Goal: Task Accomplishment & Management: Complete application form

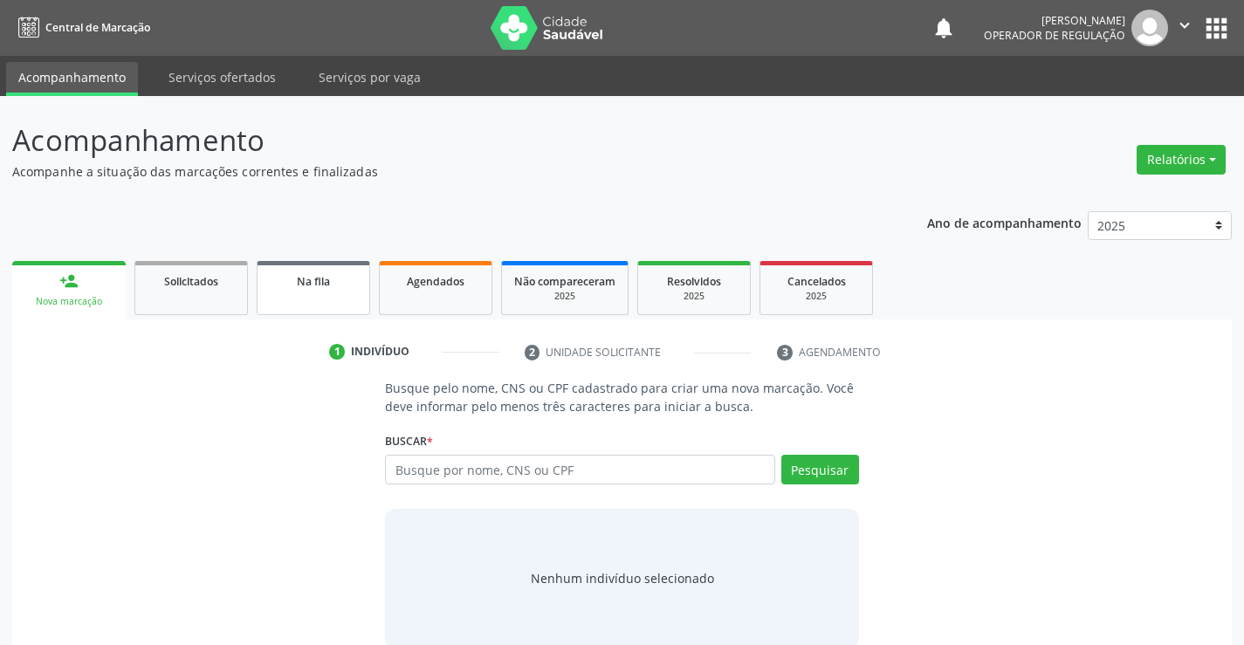
click at [298, 277] on span "Na fila" at bounding box center [313, 281] width 33 height 15
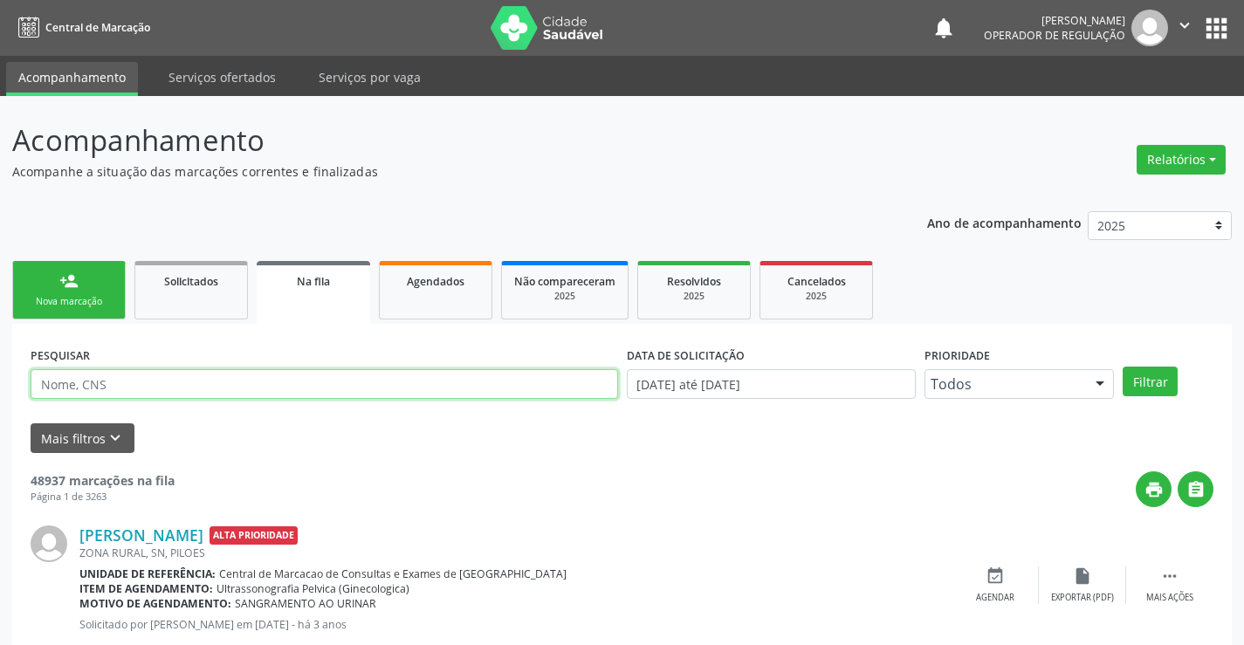
click at [268, 380] on input "text" at bounding box center [325, 384] width 588 height 30
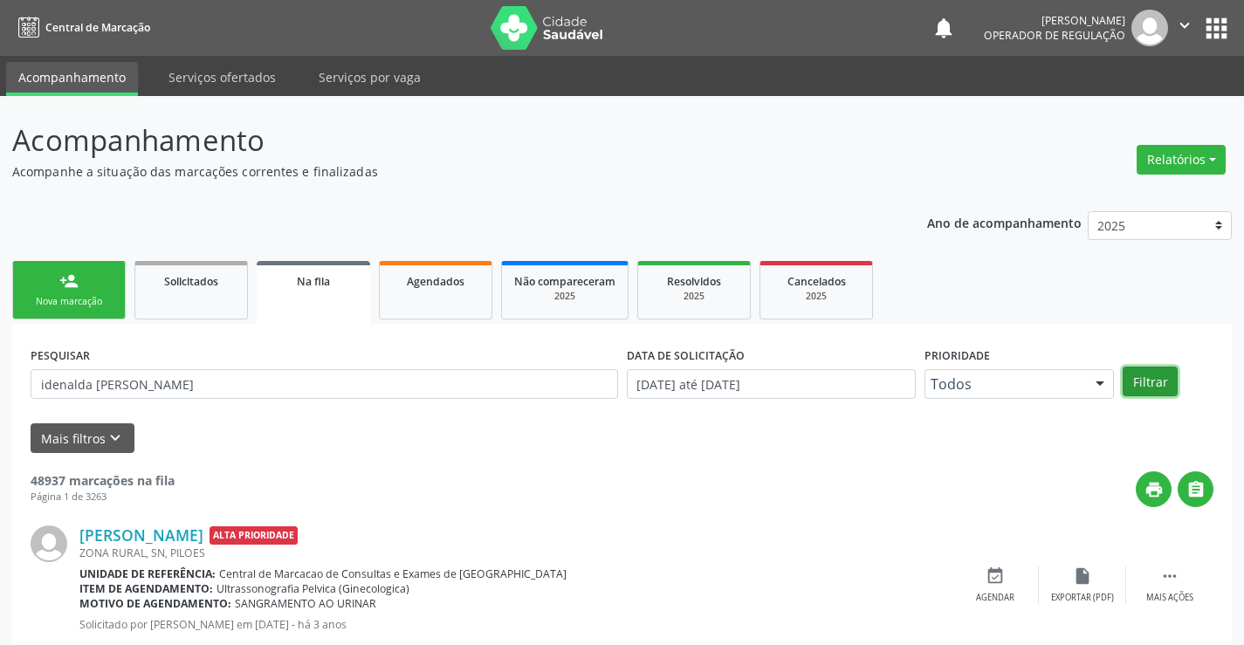
click at [1145, 367] on button "Filtrar" at bounding box center [1150, 382] width 55 height 30
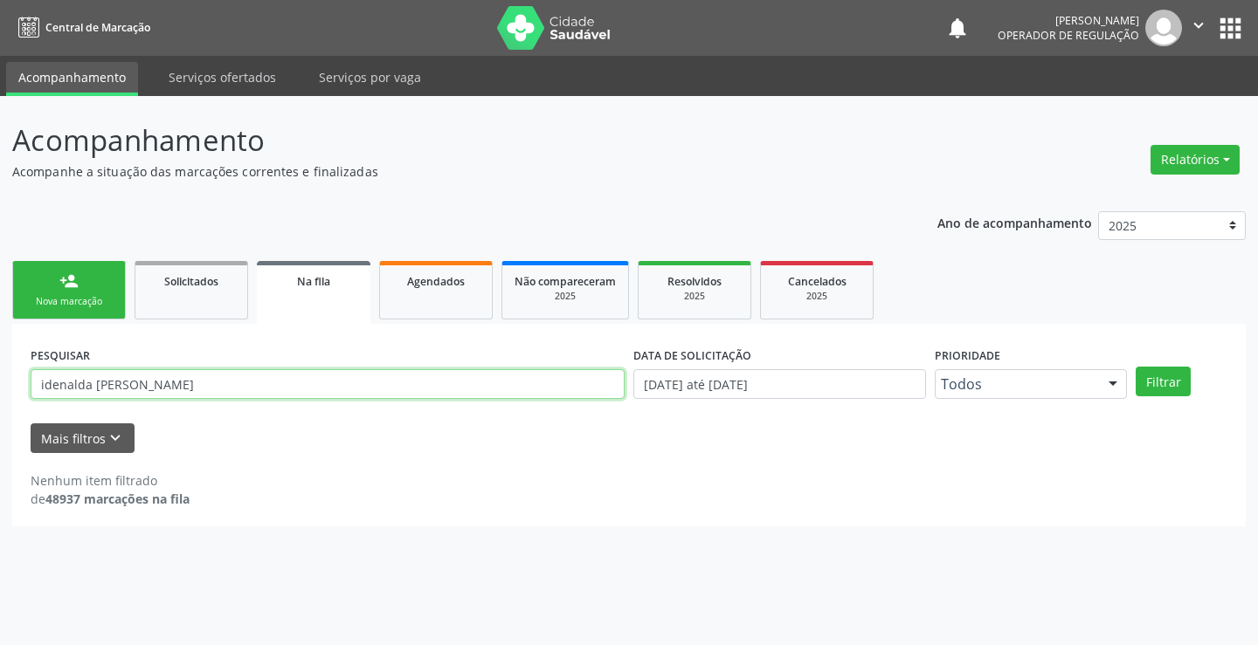
click at [290, 383] on input "idenalda izadora jatoba" at bounding box center [328, 384] width 594 height 30
drag, startPoint x: 200, startPoint y: 376, endPoint x: 94, endPoint y: 395, distance: 107.4
click at [94, 395] on input "idenalda izadora jatoba" at bounding box center [328, 384] width 594 height 30
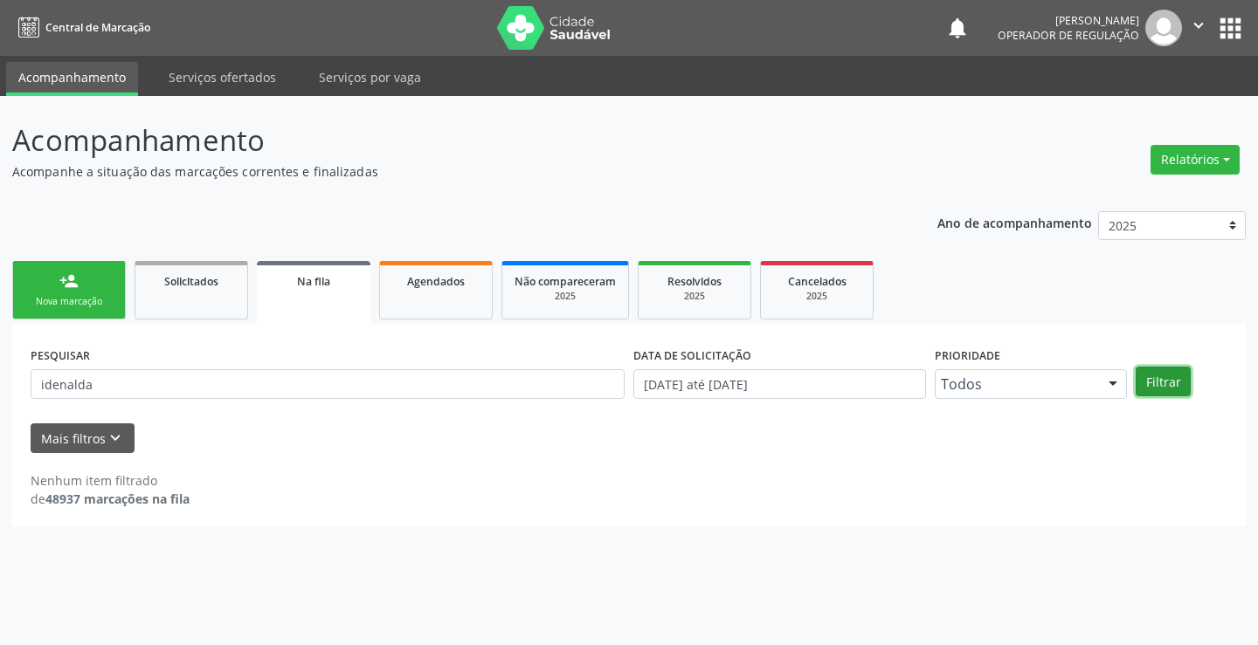
click at [1160, 390] on button "Filtrar" at bounding box center [1162, 382] width 55 height 30
click at [131, 379] on input "idenalda" at bounding box center [328, 384] width 594 height 30
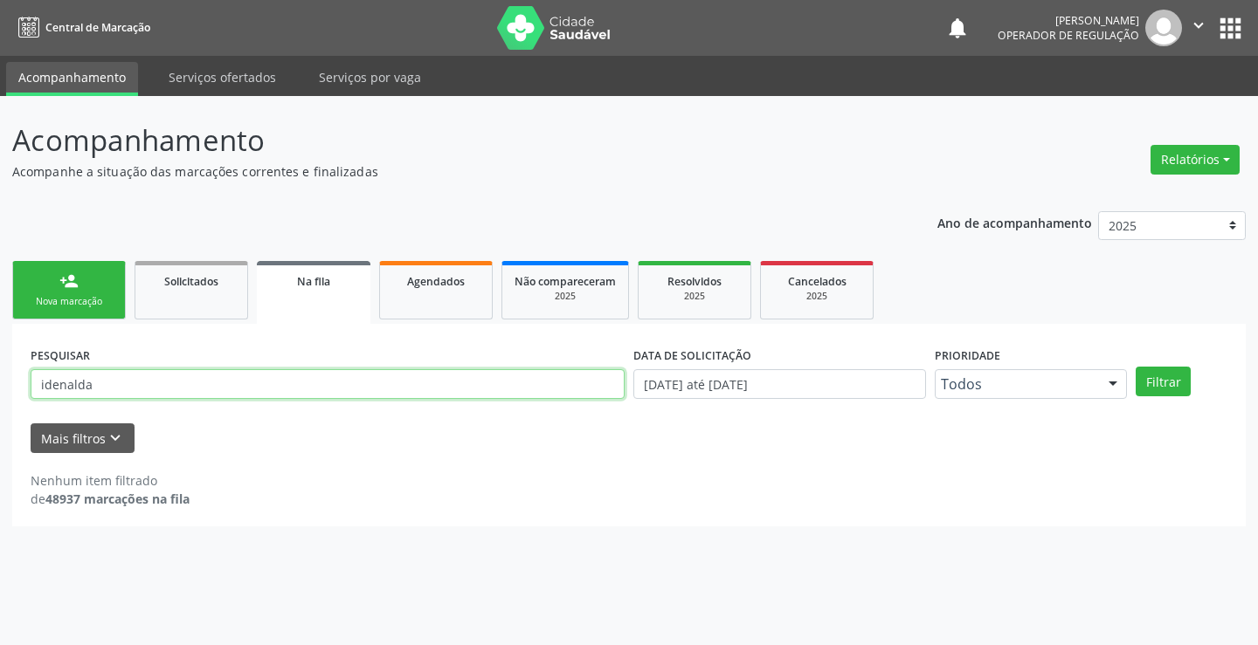
click at [131, 379] on input "idenalda" at bounding box center [328, 384] width 594 height 30
type input "edenalda"
click at [1177, 375] on button "Filtrar" at bounding box center [1162, 382] width 55 height 30
click at [177, 366] on div "PESQUISAR edenalda" at bounding box center [327, 376] width 603 height 68
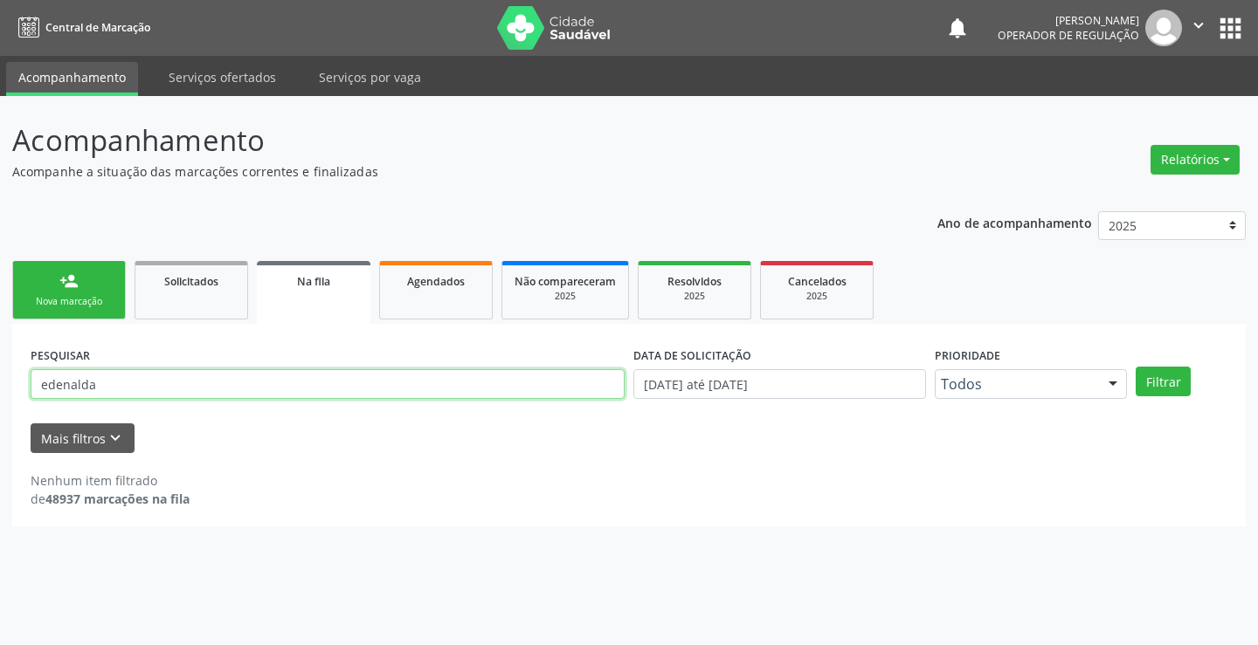
click at [168, 396] on input "edenalda" at bounding box center [328, 384] width 594 height 30
click at [423, 267] on link "Agendados" at bounding box center [436, 290] width 114 height 59
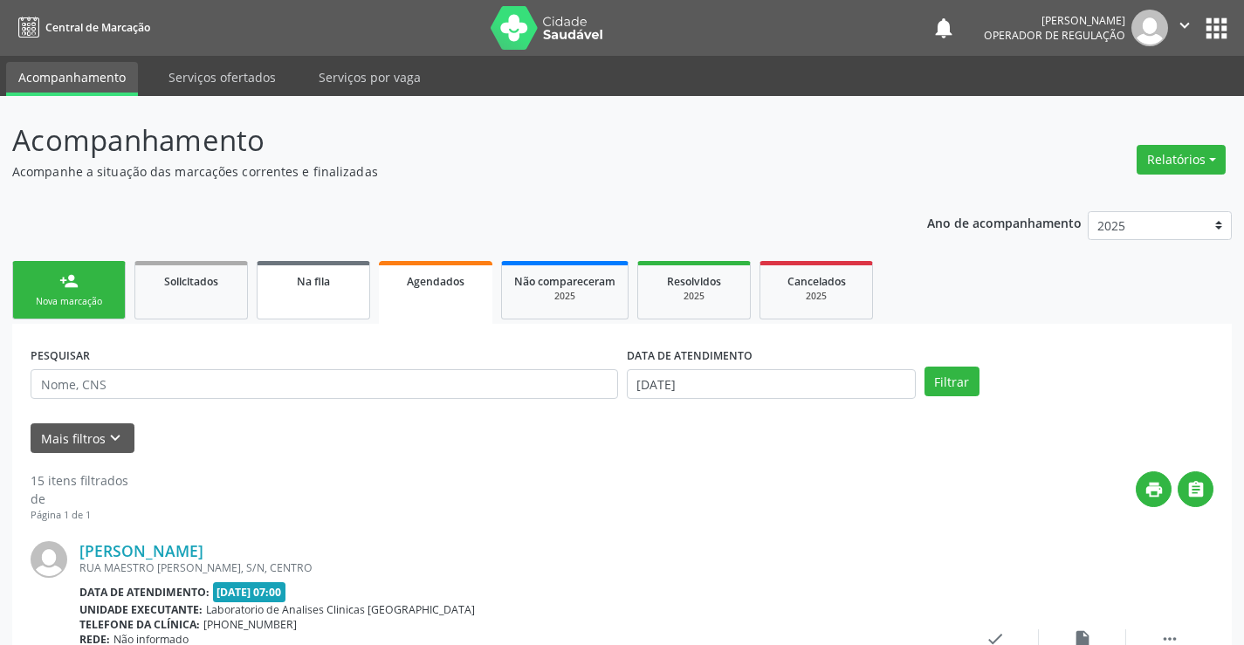
click at [274, 287] on div "Na fila" at bounding box center [313, 281] width 87 height 18
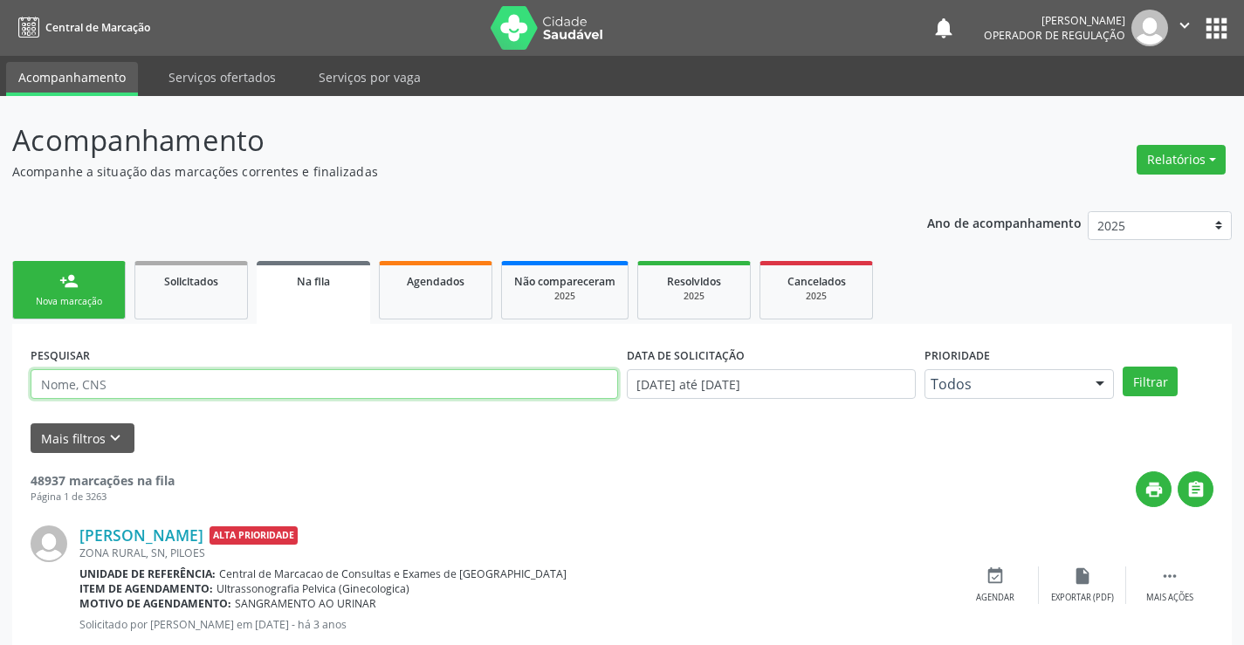
click at [279, 388] on input "text" at bounding box center [325, 384] width 588 height 30
click at [486, 387] on input "text" at bounding box center [325, 384] width 588 height 30
type input "709201216788339"
click at [1170, 384] on button "Filtrar" at bounding box center [1150, 382] width 55 height 30
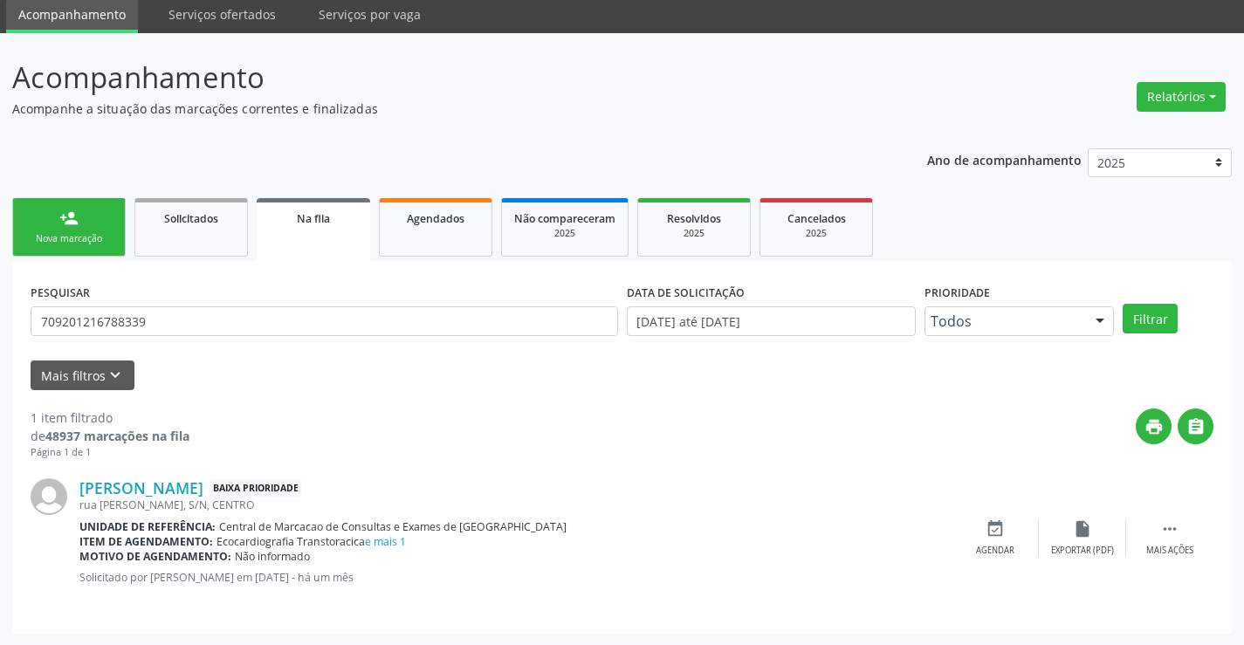
scroll to position [64, 0]
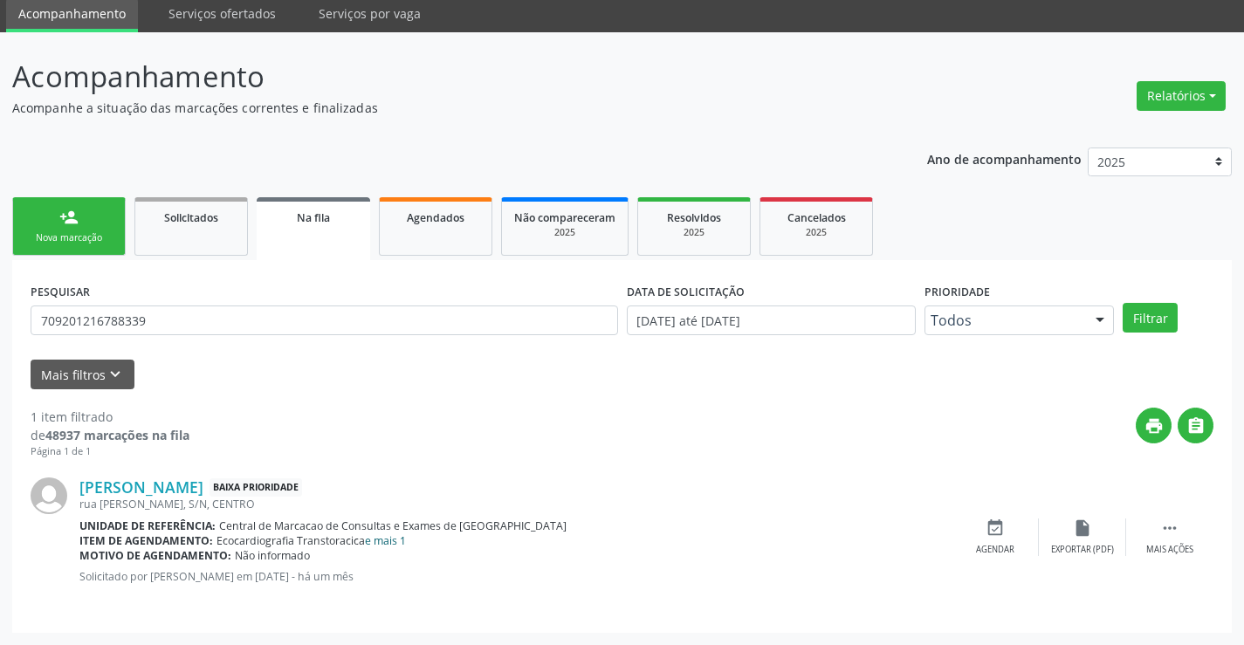
click at [382, 534] on link "e mais 1" at bounding box center [385, 541] width 41 height 15
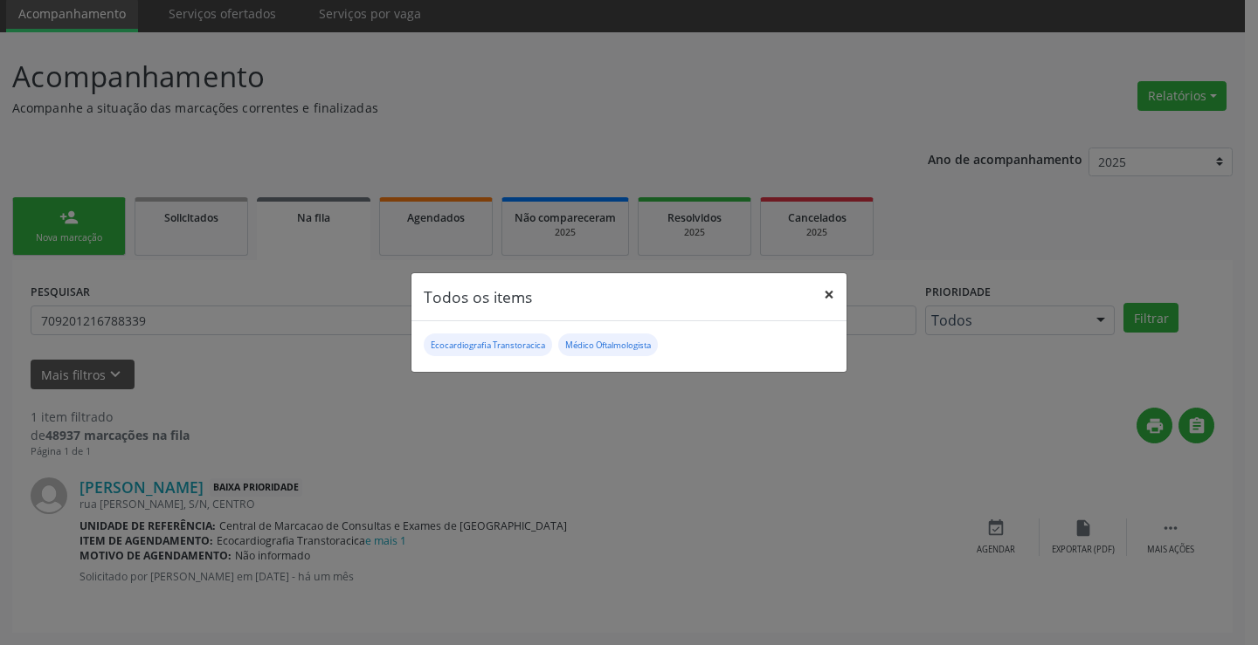
click at [826, 287] on button "×" at bounding box center [828, 294] width 35 height 43
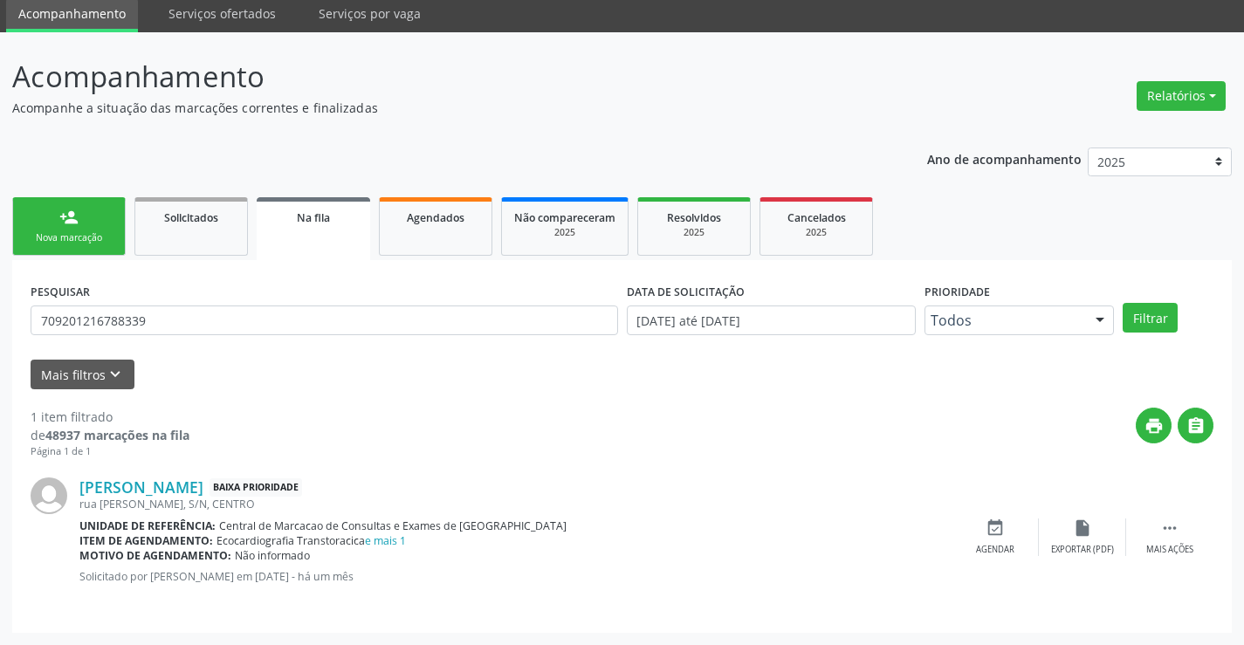
click at [79, 236] on div "Nova marcação" at bounding box center [68, 237] width 87 height 13
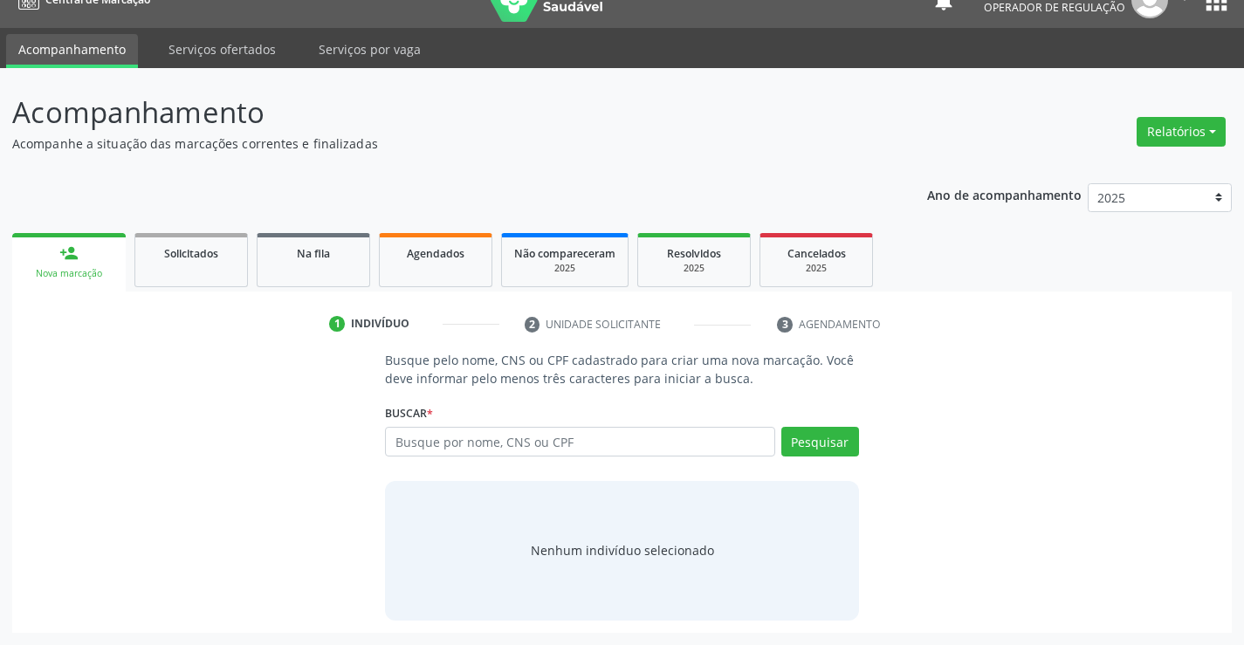
scroll to position [28, 0]
click at [488, 438] on input "text" at bounding box center [580, 442] width 390 height 30
type input "702308112022214"
click at [839, 452] on button "Pesquisar" at bounding box center [821, 442] width 78 height 30
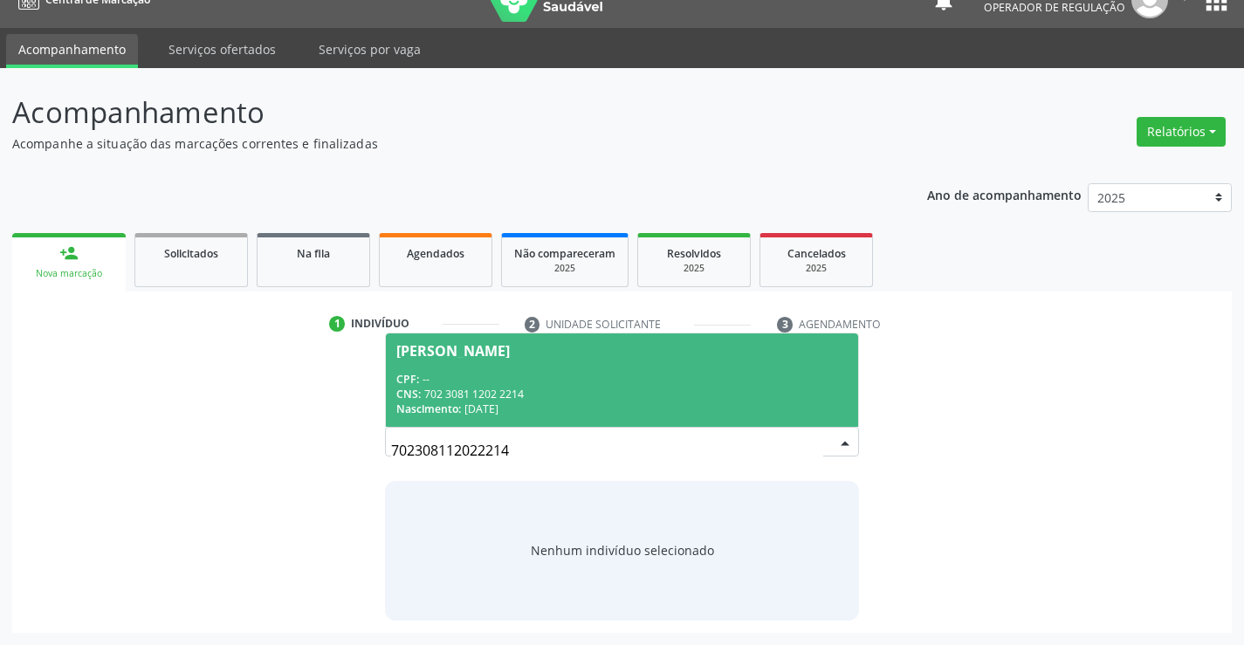
click at [554, 372] on div "CPF: --" at bounding box center [621, 379] width 451 height 15
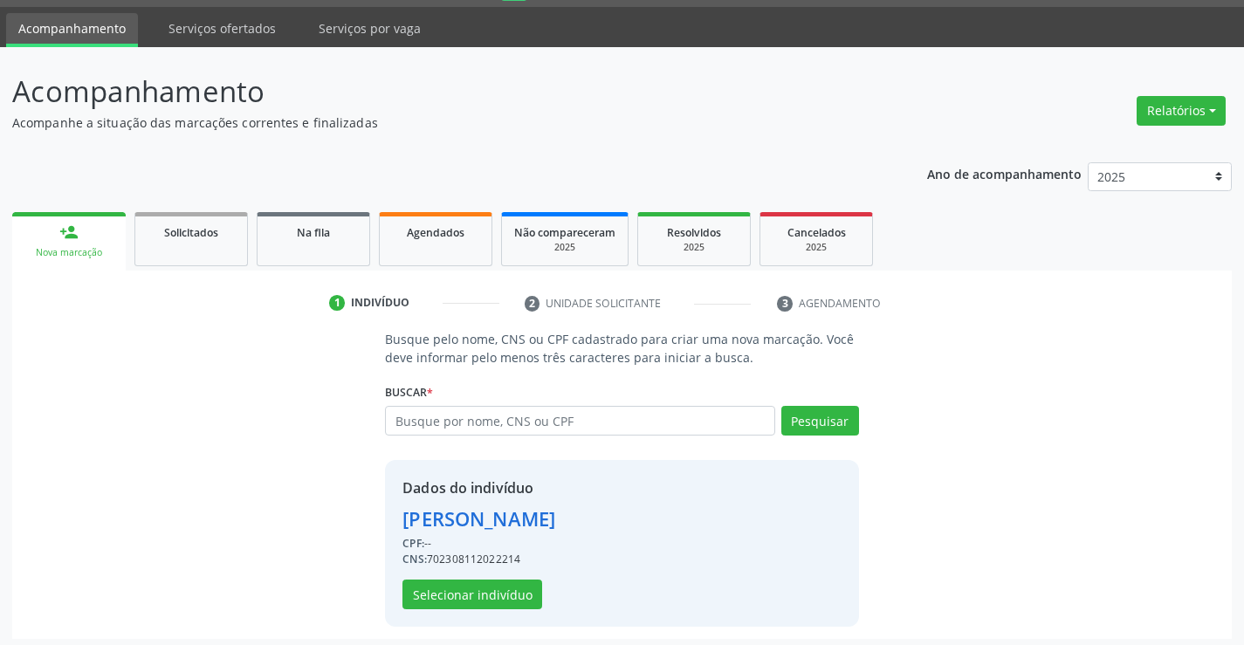
scroll to position [55, 0]
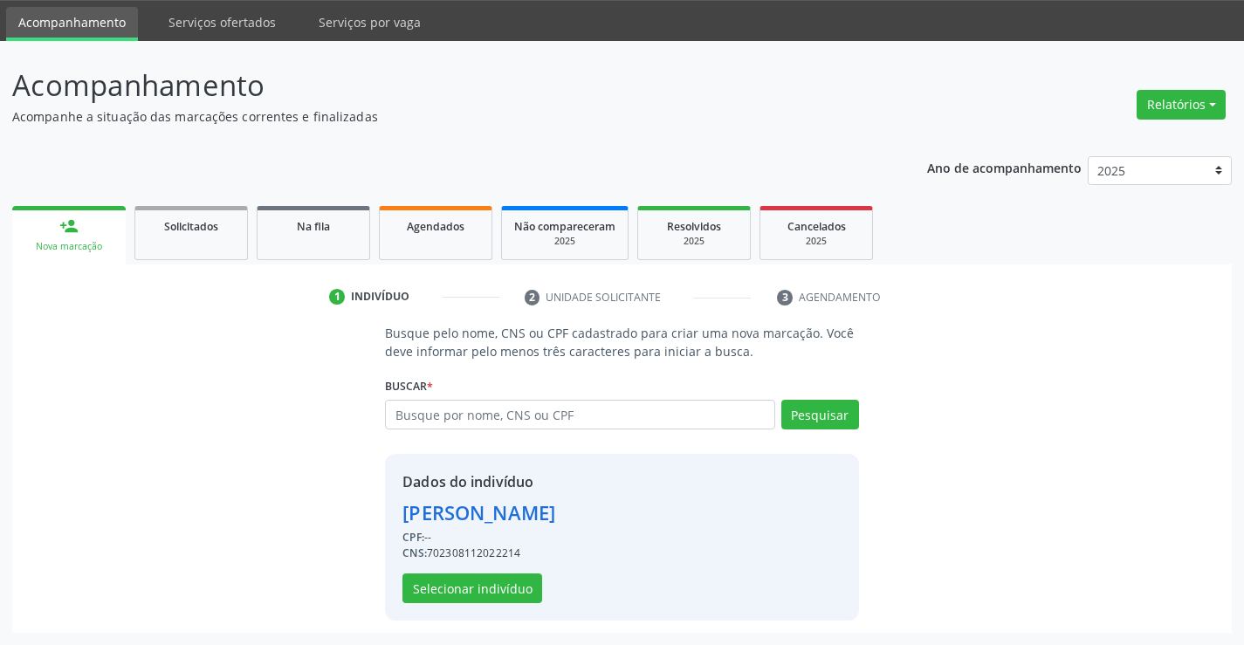
click at [492, 573] on div "Dados do indivíduo Marilene Martins de Almeida CPF: -- CNS: 702308112022214 Sel…" at bounding box center [479, 538] width 153 height 132
click at [489, 578] on button "Selecionar indivíduo" at bounding box center [473, 589] width 140 height 30
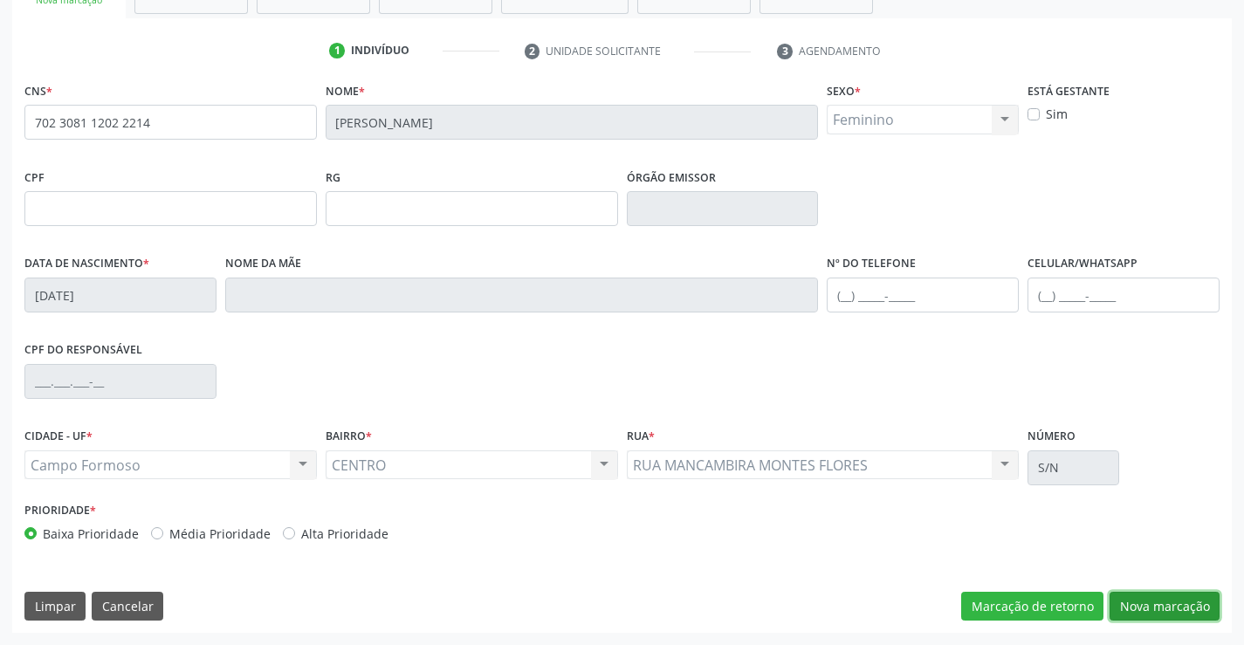
click at [1146, 613] on button "Nova marcação" at bounding box center [1165, 607] width 110 height 30
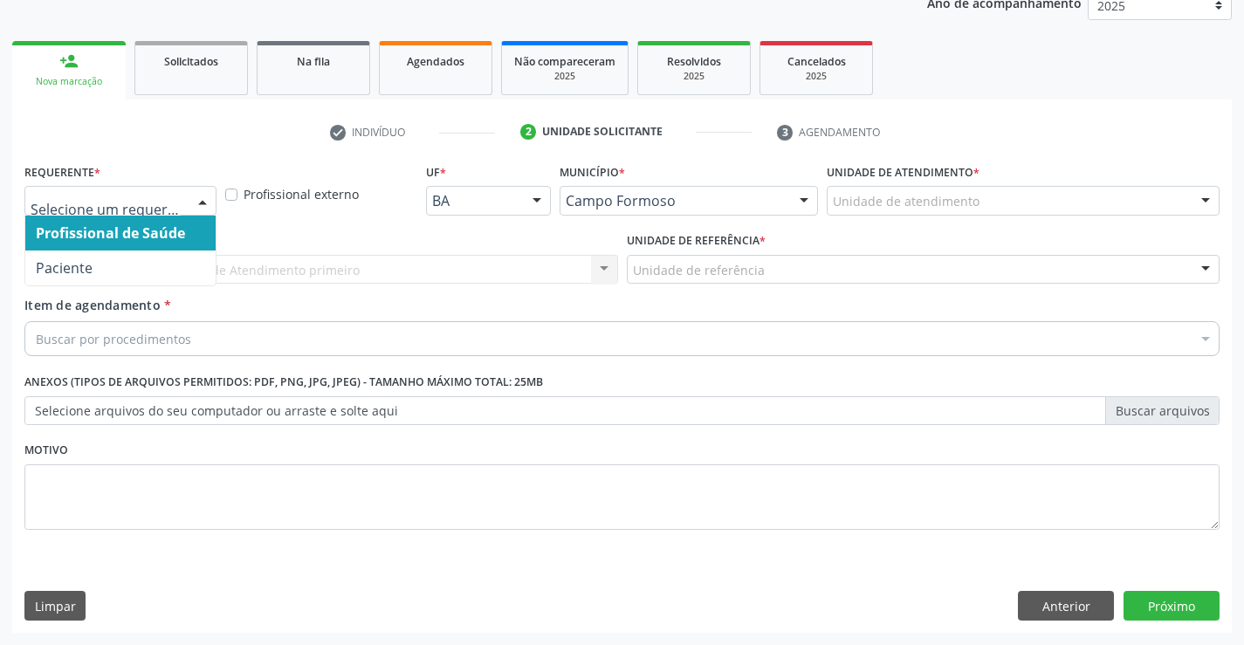
click at [201, 204] on div at bounding box center [203, 202] width 26 height 30
click at [175, 253] on span "Paciente" at bounding box center [120, 268] width 190 height 35
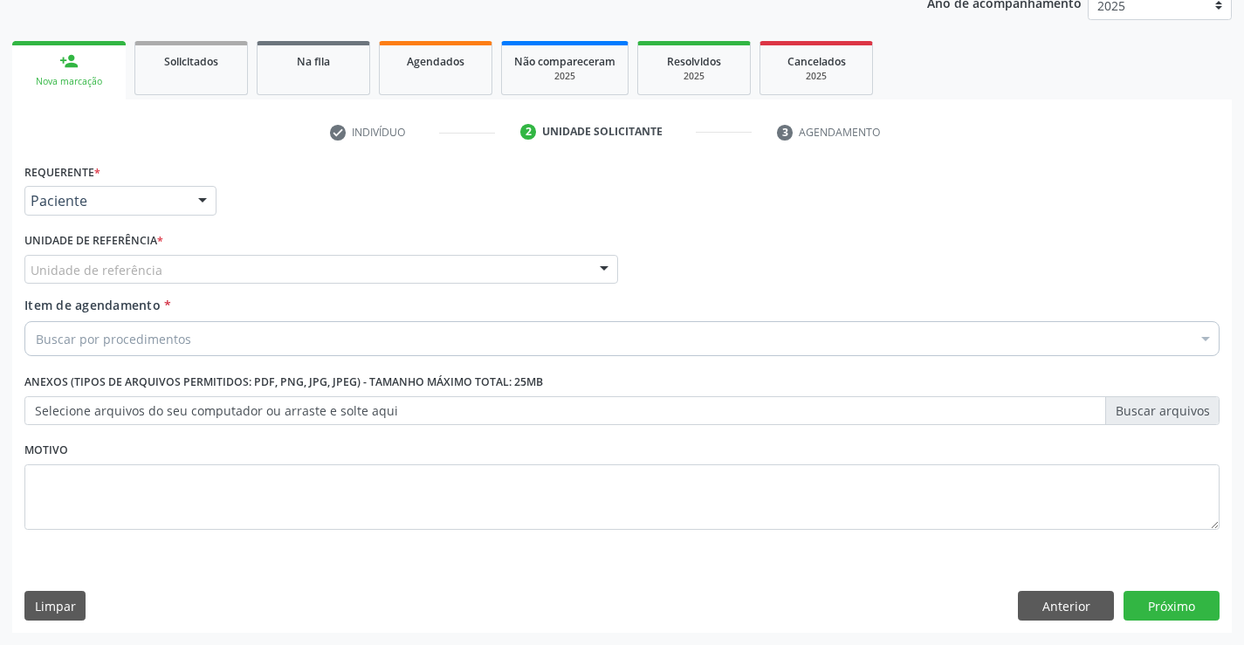
click at [238, 253] on div "Unidade de referência * Unidade de referência Unidade Basica de Saude da Famili…" at bounding box center [321, 256] width 594 height 56
click at [306, 296] on div "Item de agendamento * Buscar por procedimentos Selecionar todos 0202040089 - 3X…" at bounding box center [622, 323] width 1196 height 55
click at [348, 281] on div "Unidade de referência" at bounding box center [321, 270] width 594 height 30
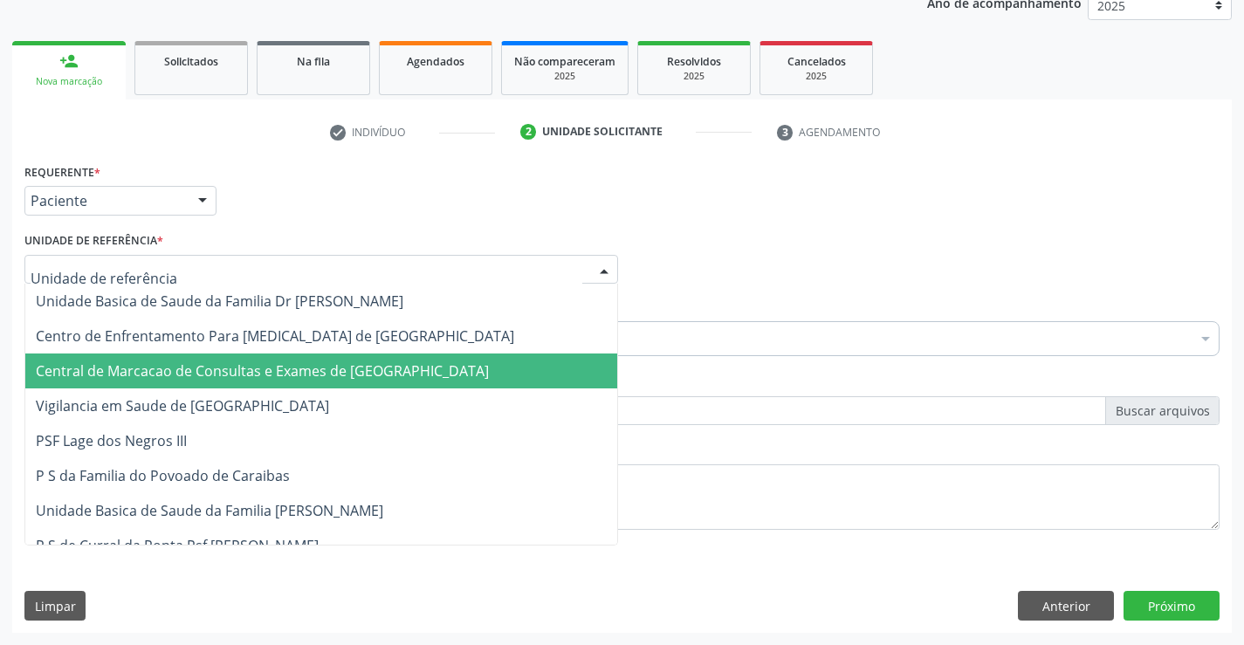
click at [366, 387] on span "Central de Marcacao de Consultas e Exames de [GEOGRAPHIC_DATA]" at bounding box center [321, 371] width 592 height 35
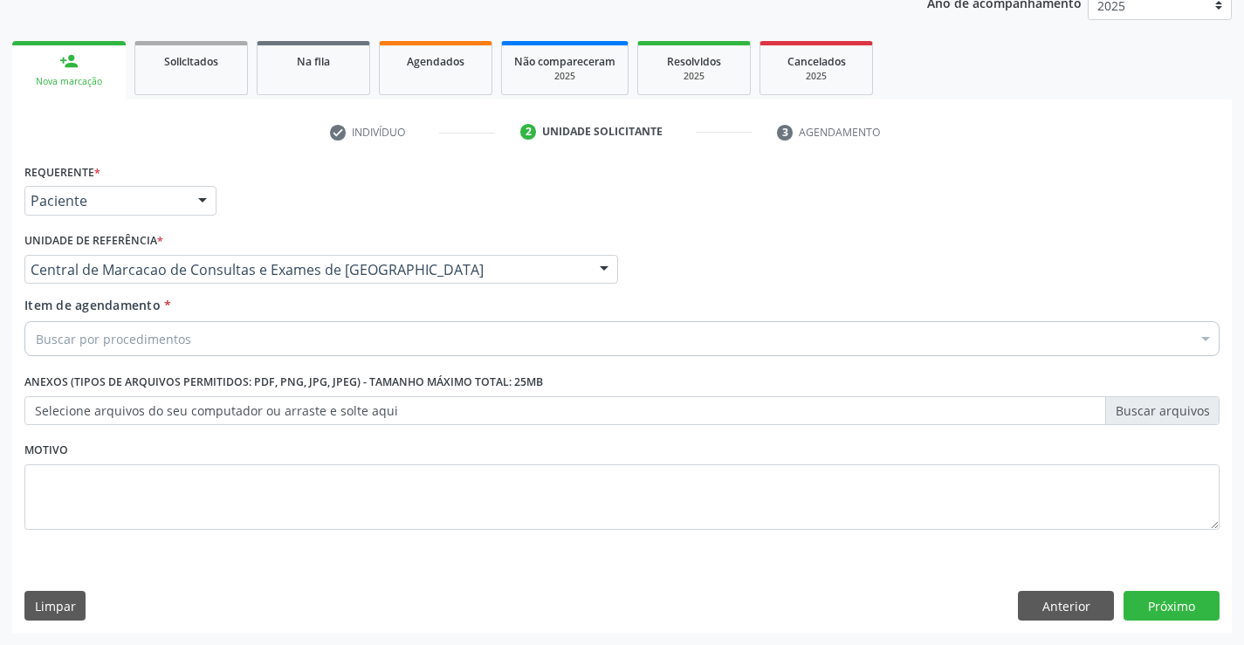
click at [392, 334] on div "Buscar por procedimentos" at bounding box center [622, 338] width 1196 height 35
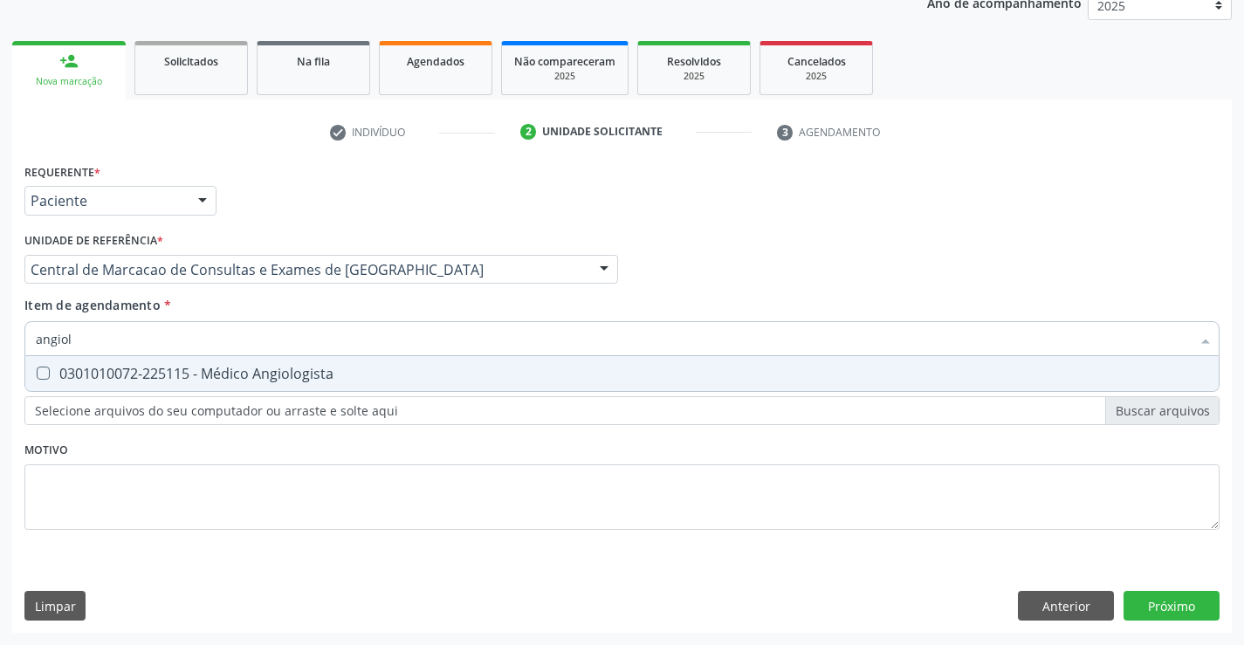
type input "angiolo"
click at [467, 363] on span "0301010072-225115 - Médico Angiologista" at bounding box center [622, 373] width 1194 height 35
checkbox Angiologista "true"
click at [1190, 620] on button "Próximo" at bounding box center [1172, 606] width 96 height 30
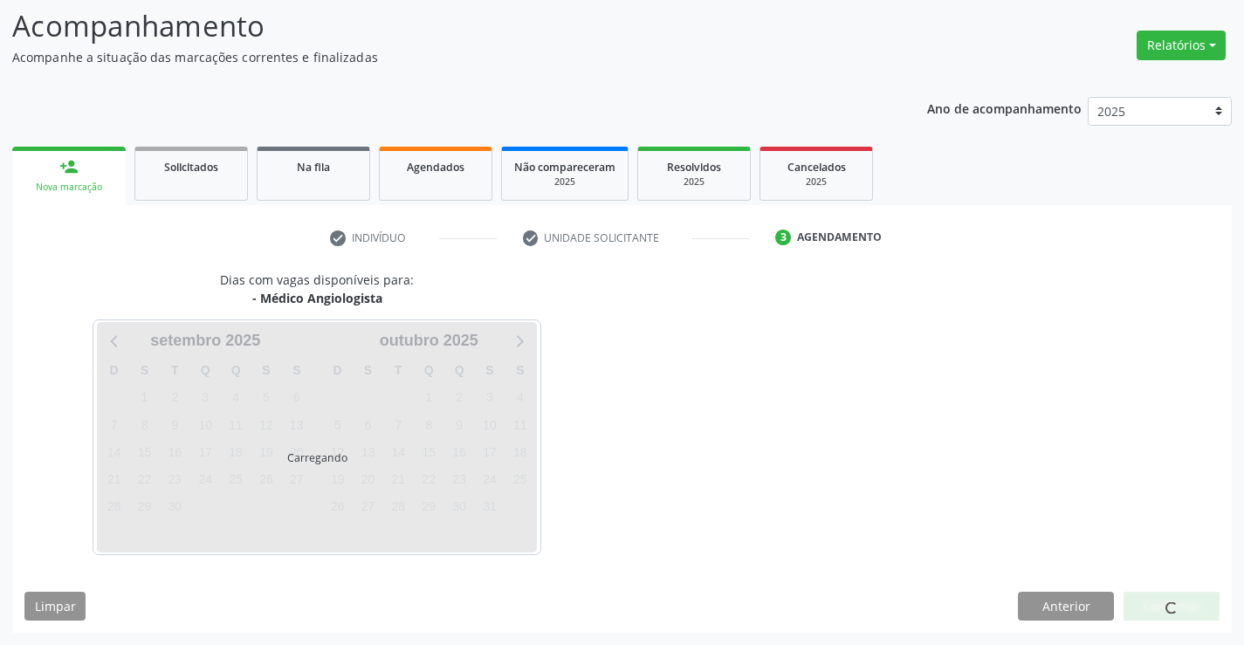
scroll to position [166, 0]
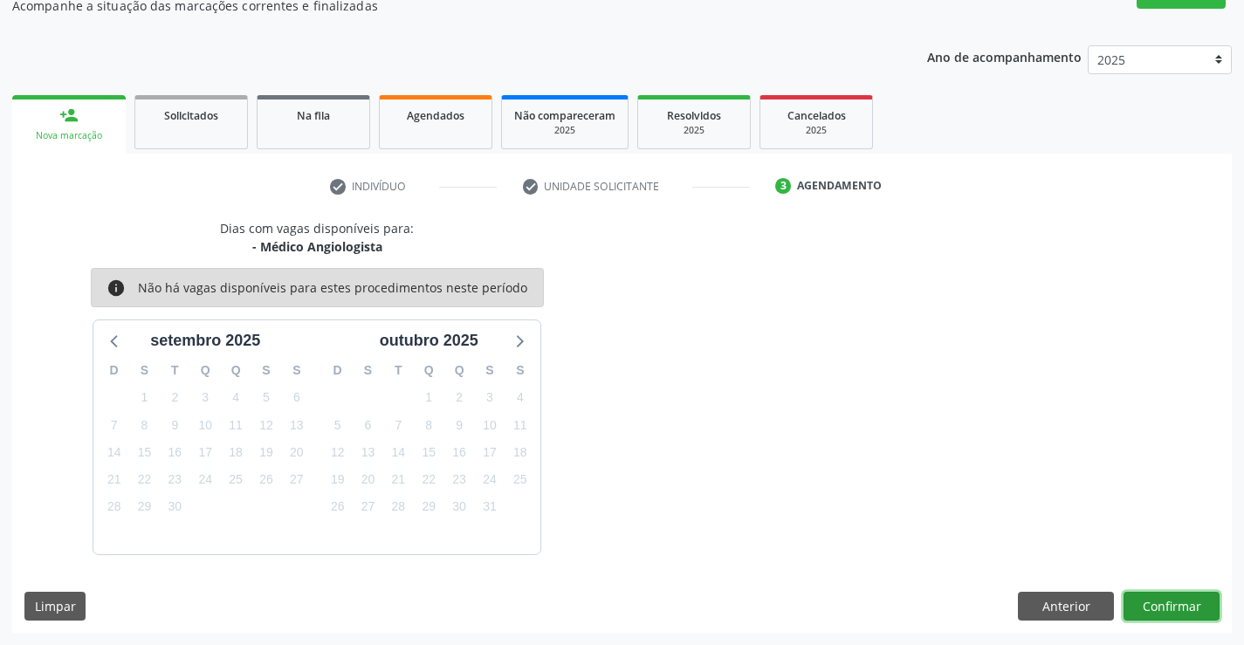
click at [1188, 617] on button "Confirmar" at bounding box center [1172, 607] width 96 height 30
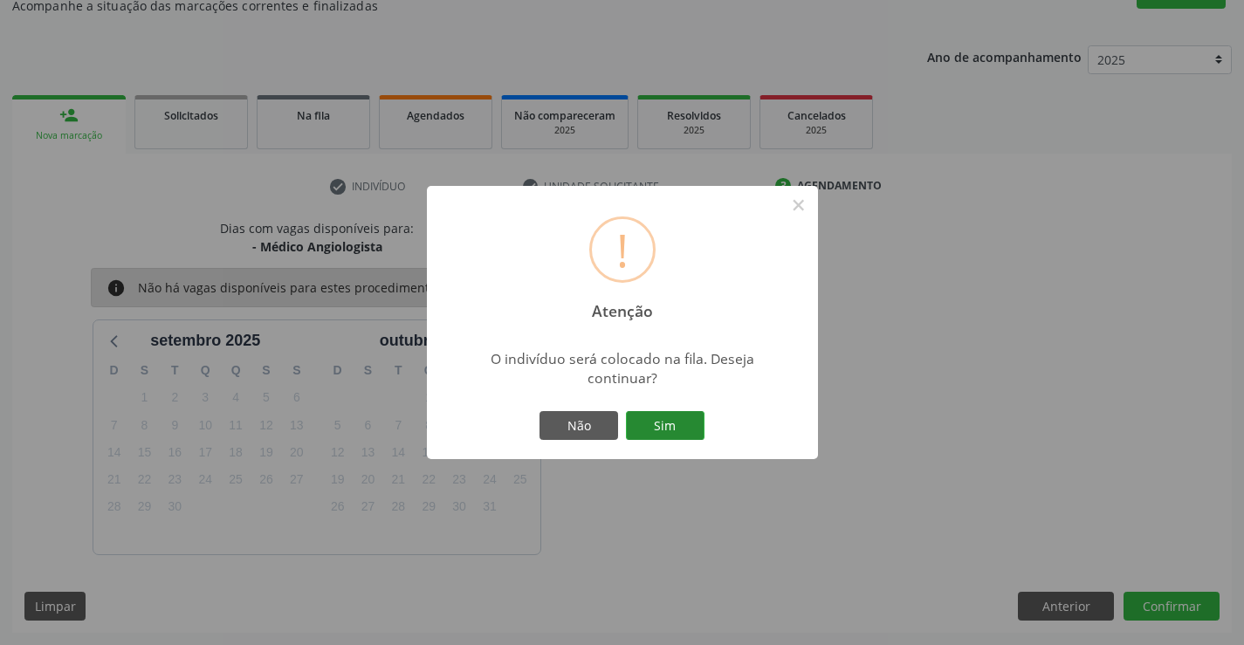
click at [704, 424] on div "Não Sim" at bounding box center [622, 426] width 173 height 37
click at [688, 430] on button "Sim" at bounding box center [665, 426] width 79 height 30
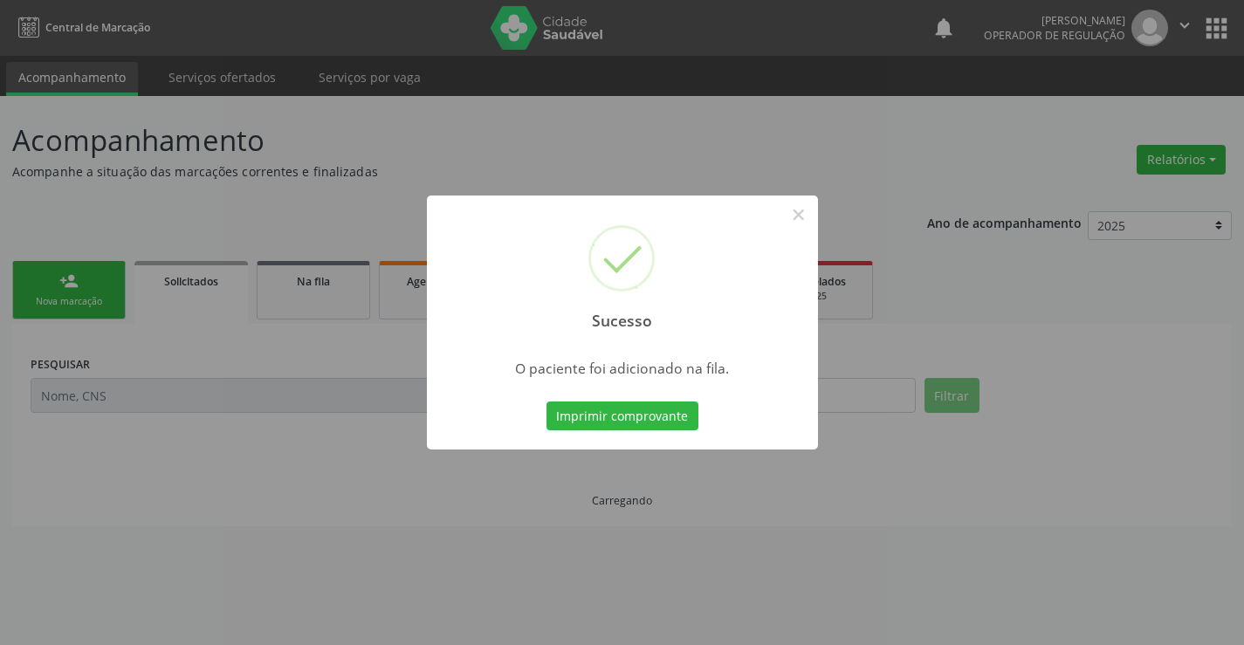
scroll to position [0, 0]
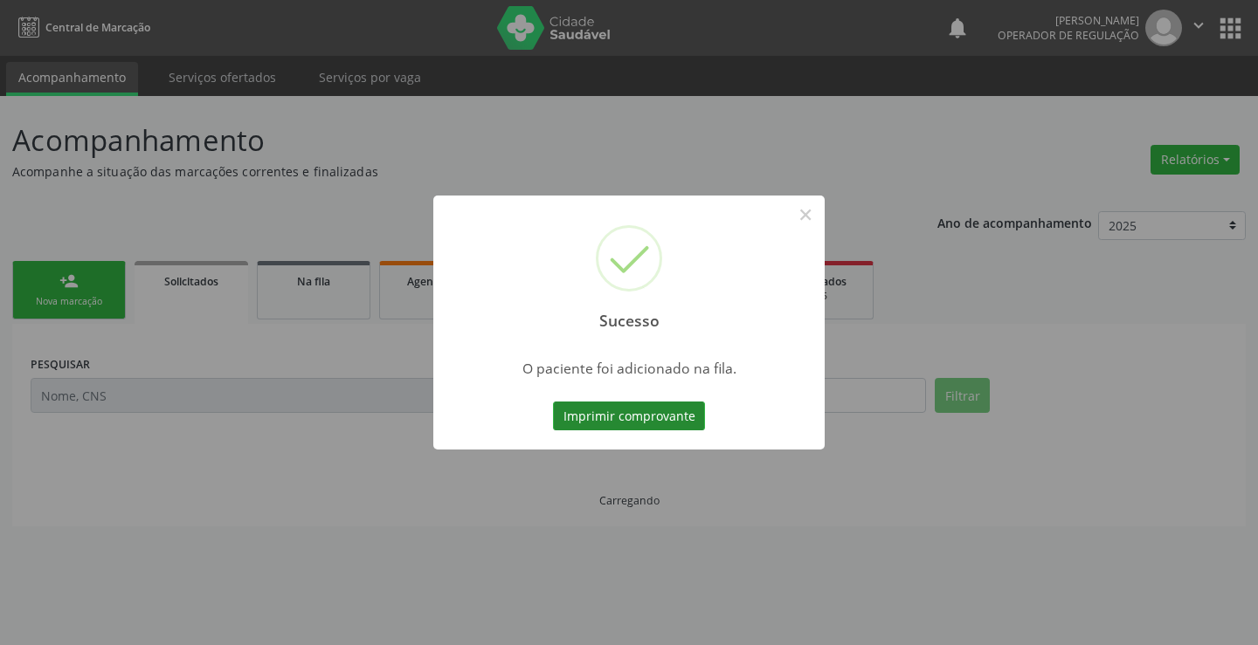
click at [657, 409] on button "Imprimir comprovante" at bounding box center [629, 417] width 152 height 30
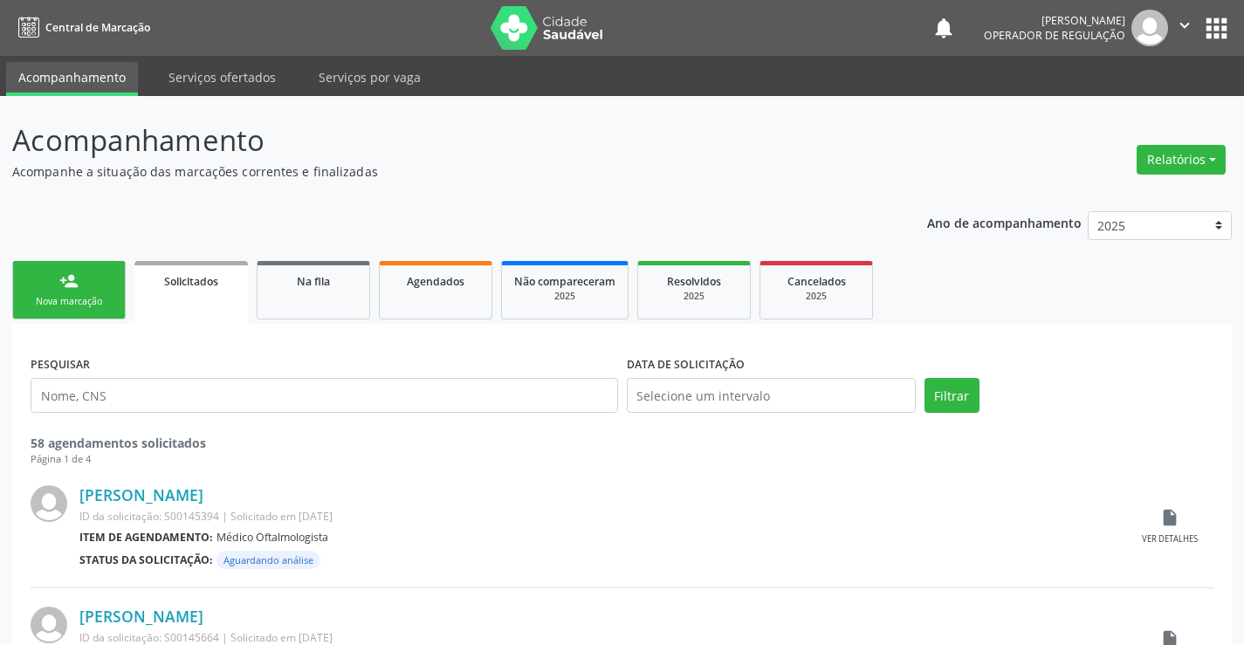
click at [52, 299] on div "Nova marcação" at bounding box center [68, 301] width 87 height 13
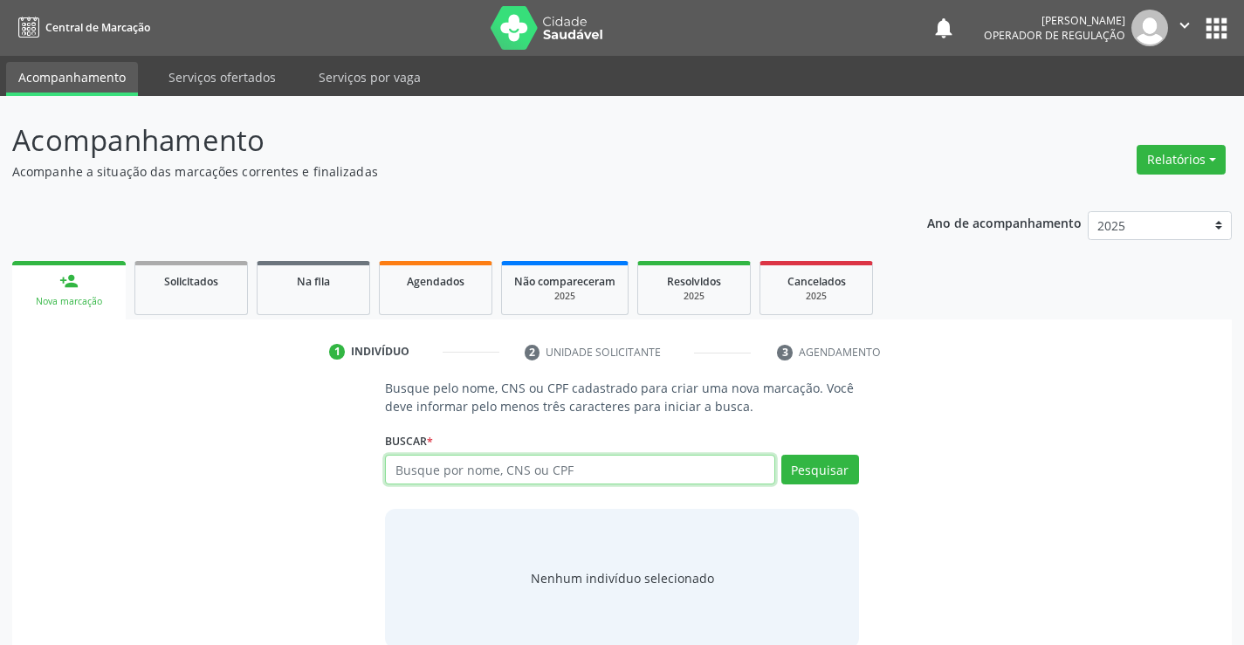
click at [470, 461] on input "text" at bounding box center [580, 470] width 390 height 30
paste input "704606626605625"
type input "704606626605625"
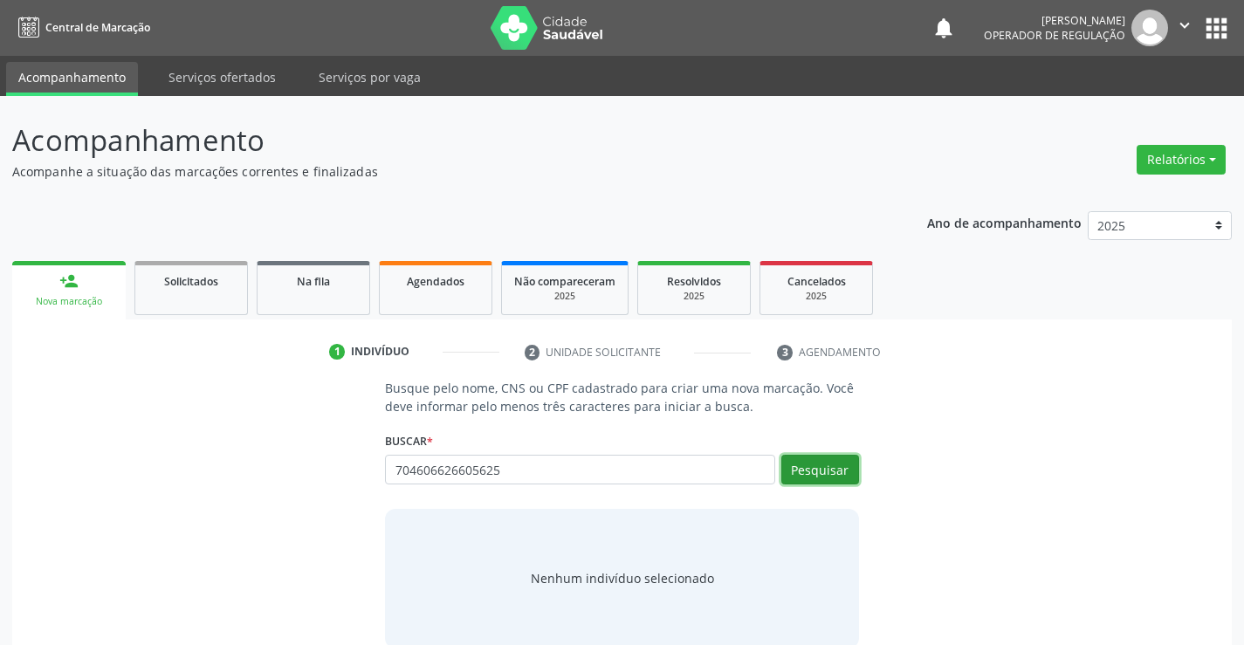
click at [821, 470] on button "Pesquisar" at bounding box center [821, 470] width 78 height 30
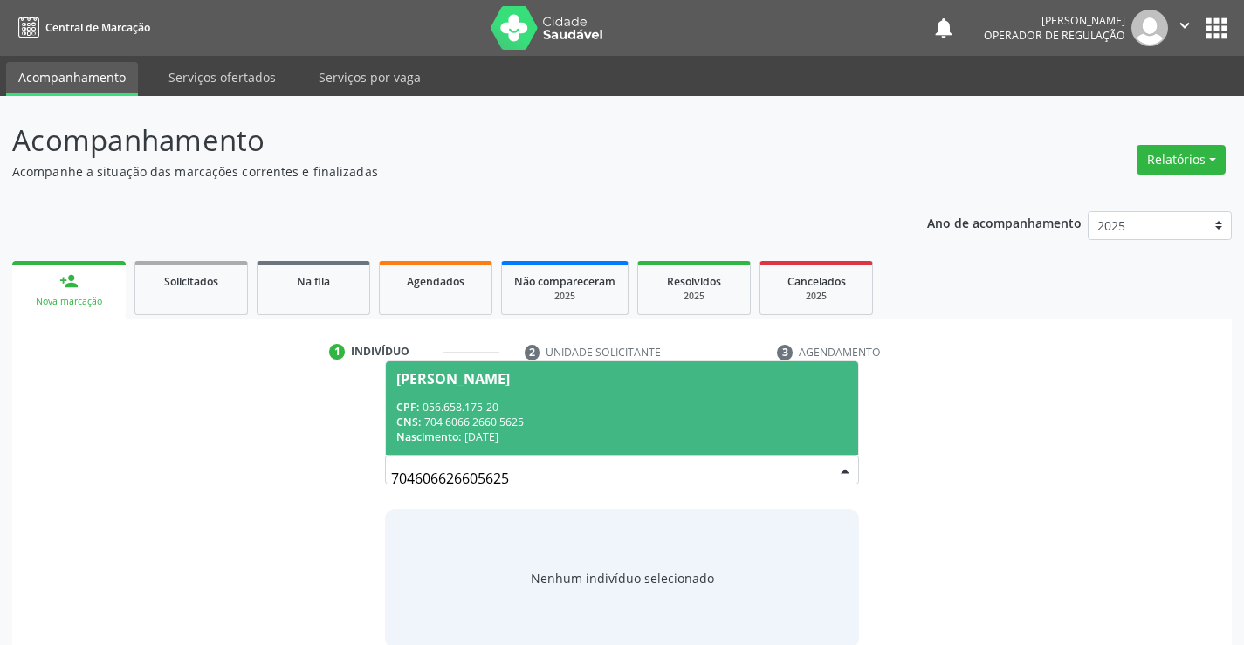
click at [606, 411] on div "CPF: 056.658.175-20" at bounding box center [621, 407] width 451 height 15
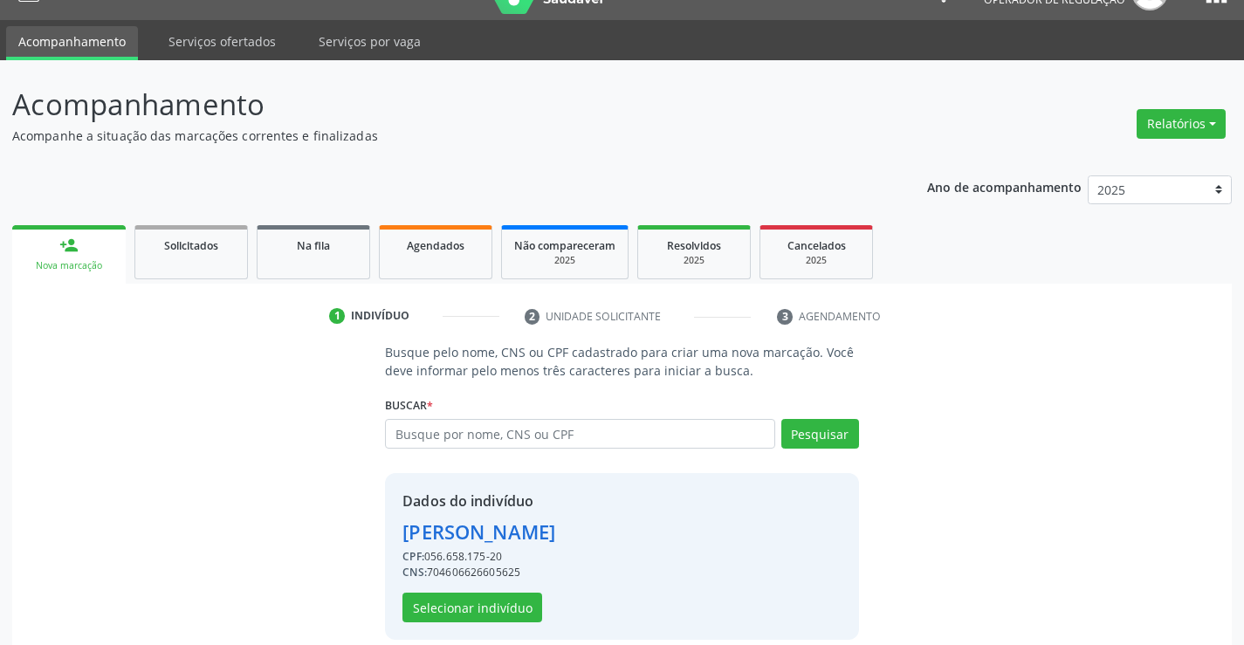
scroll to position [55, 0]
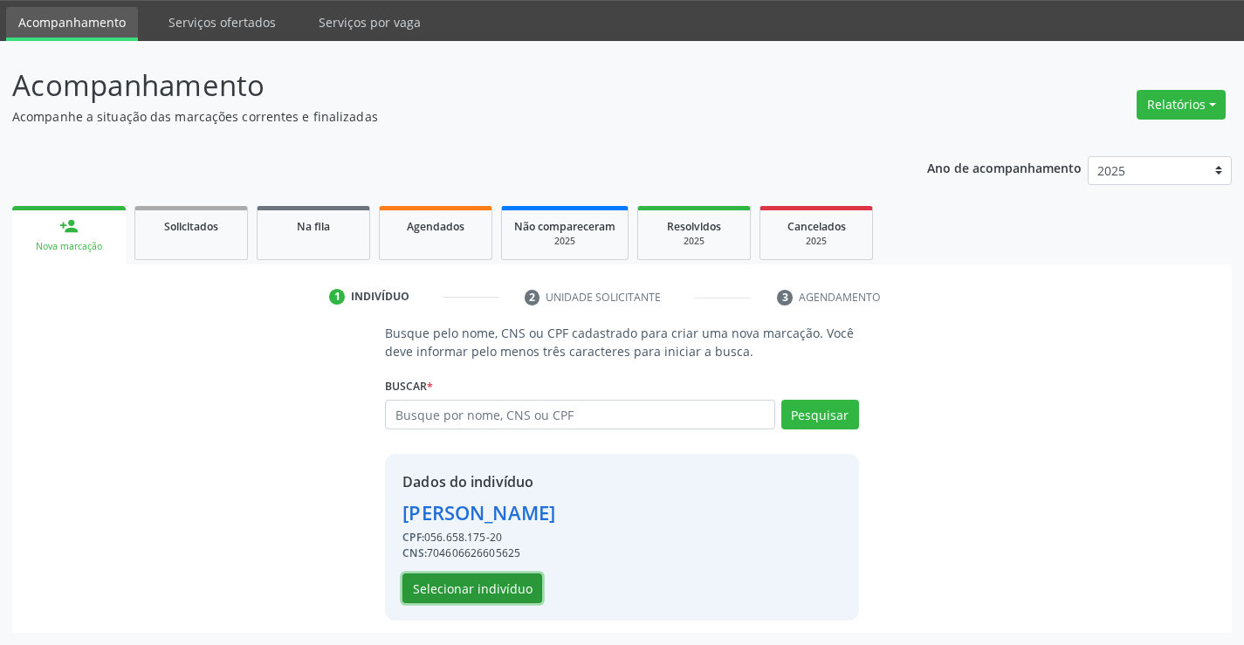
click at [516, 585] on button "Selecionar indivíduo" at bounding box center [473, 589] width 140 height 30
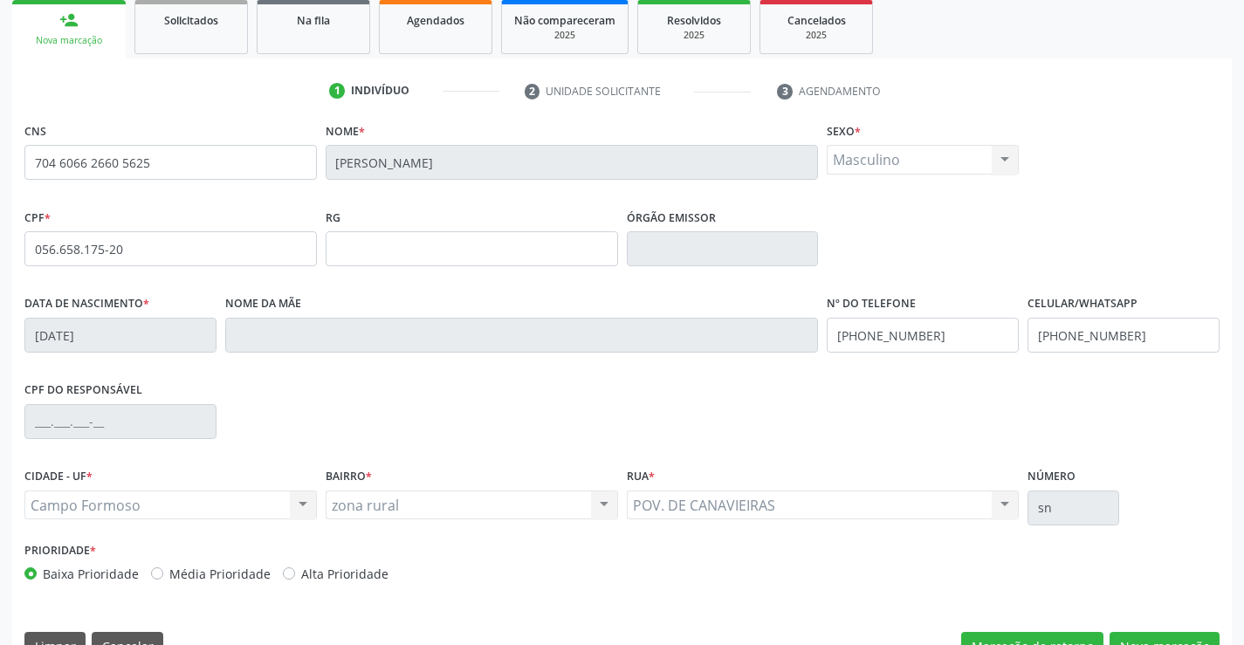
scroll to position [301, 0]
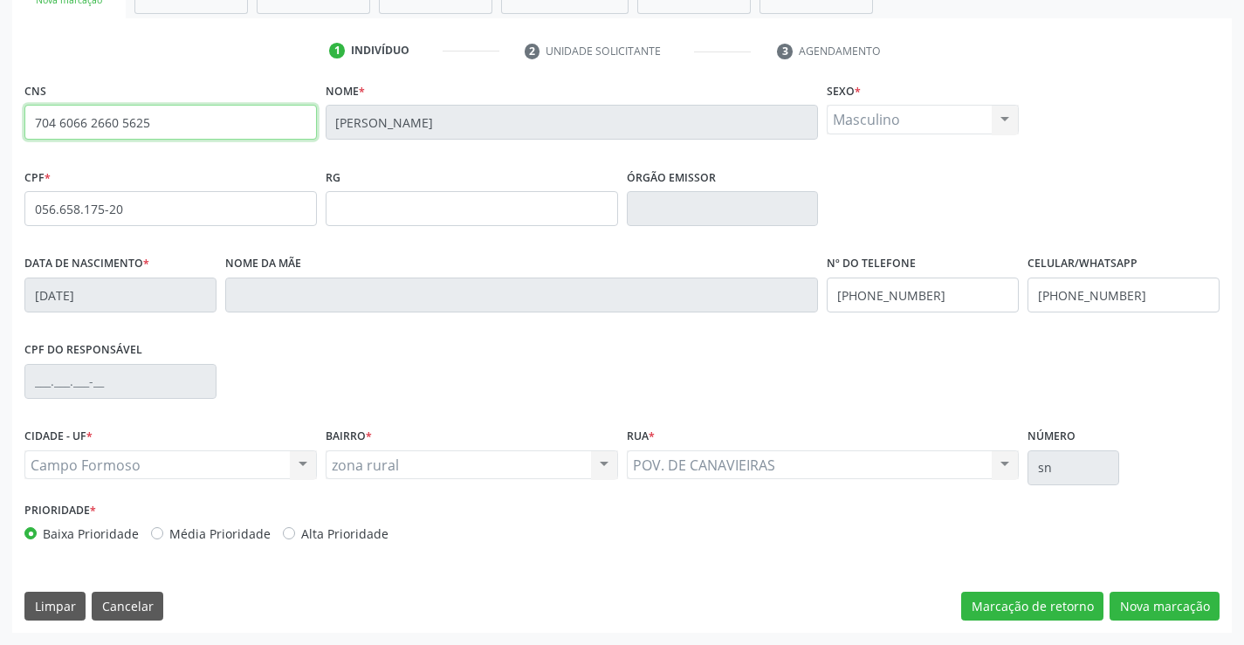
click at [199, 120] on input "704 6066 2660 5625" at bounding box center [170, 122] width 293 height 35
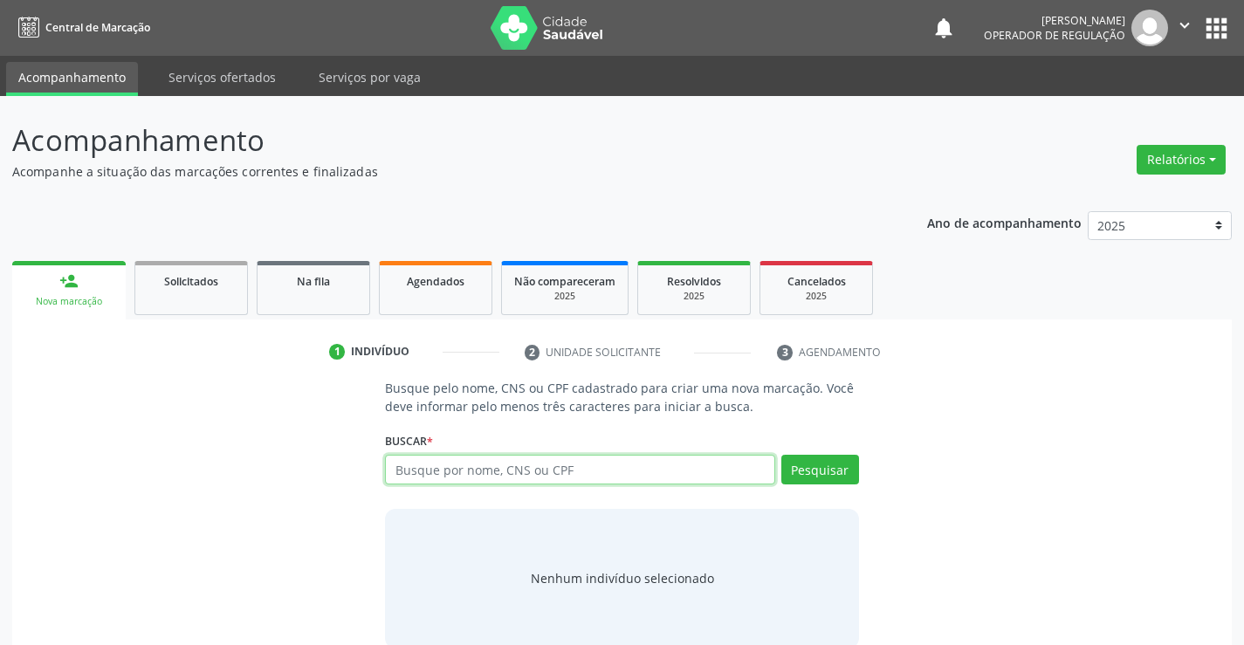
click at [421, 472] on input "text" at bounding box center [580, 470] width 390 height 30
paste input "898004986938683"
type input "898004986938683"
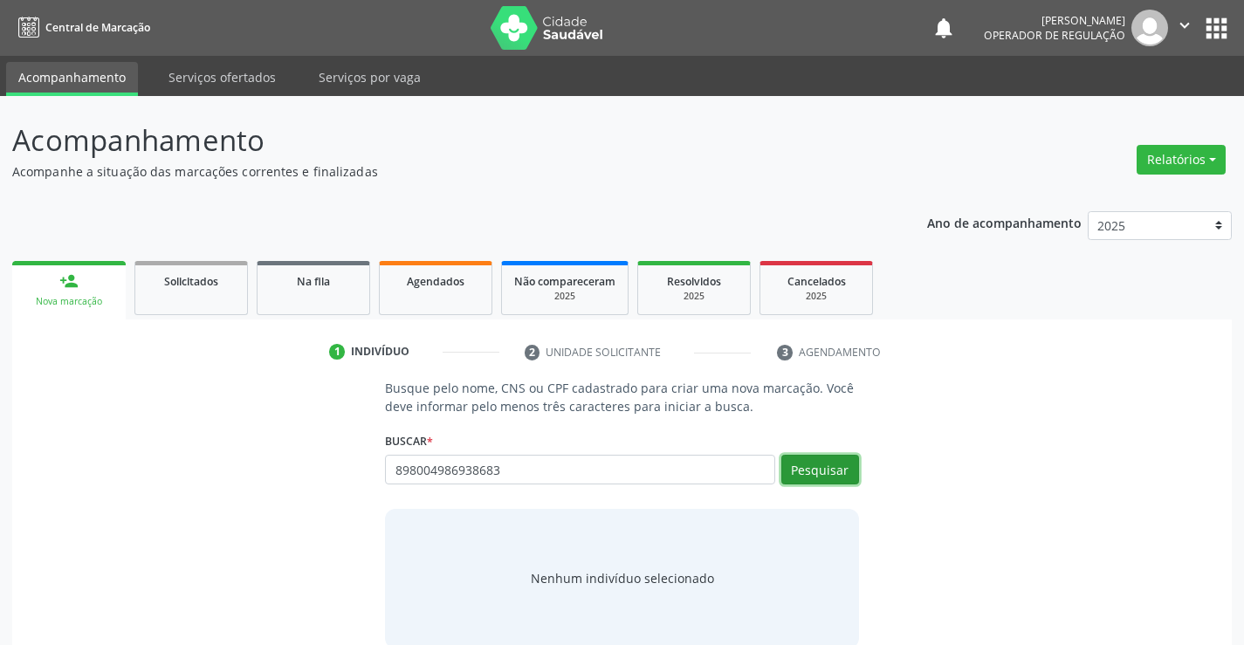
click at [823, 469] on button "Pesquisar" at bounding box center [821, 470] width 78 height 30
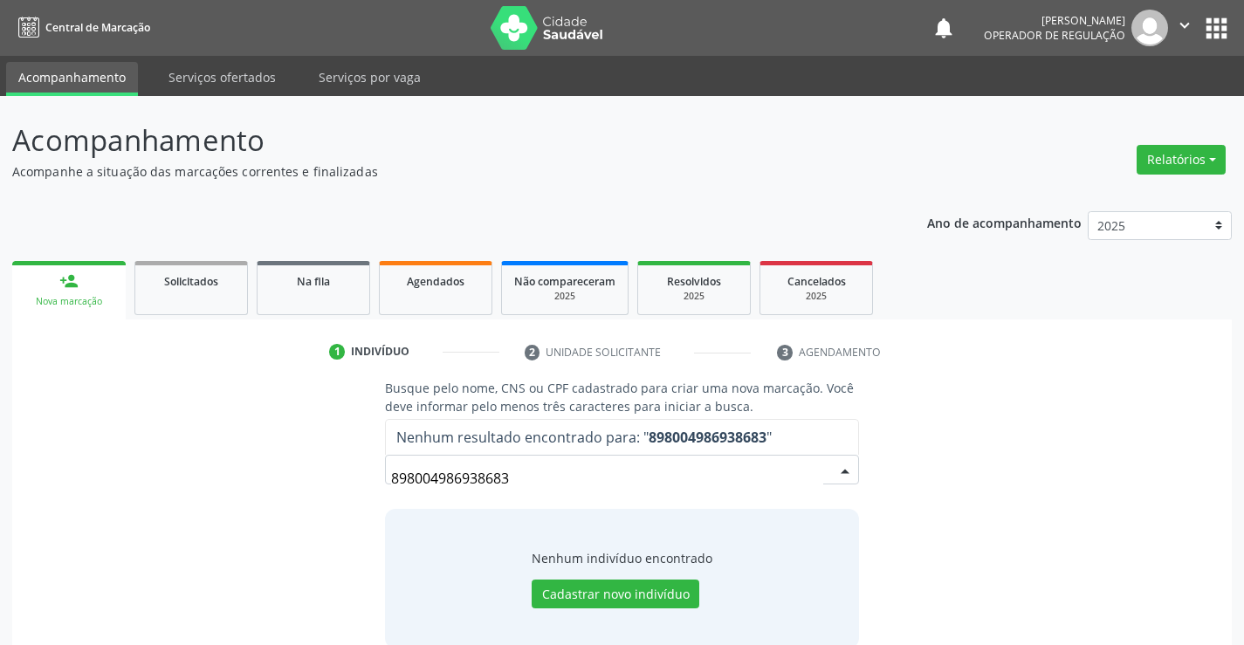
click at [633, 485] on input "898004986938683" at bounding box center [606, 478] width 431 height 35
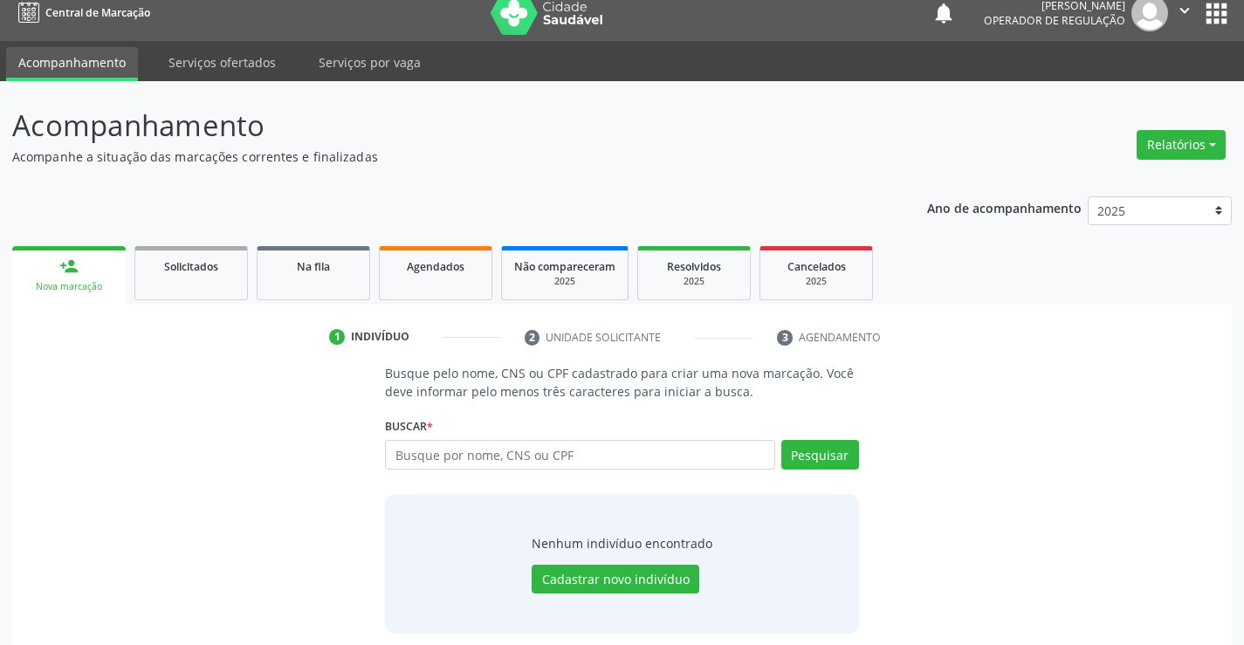
scroll to position [28, 0]
